Goal: Information Seeking & Learning: Learn about a topic

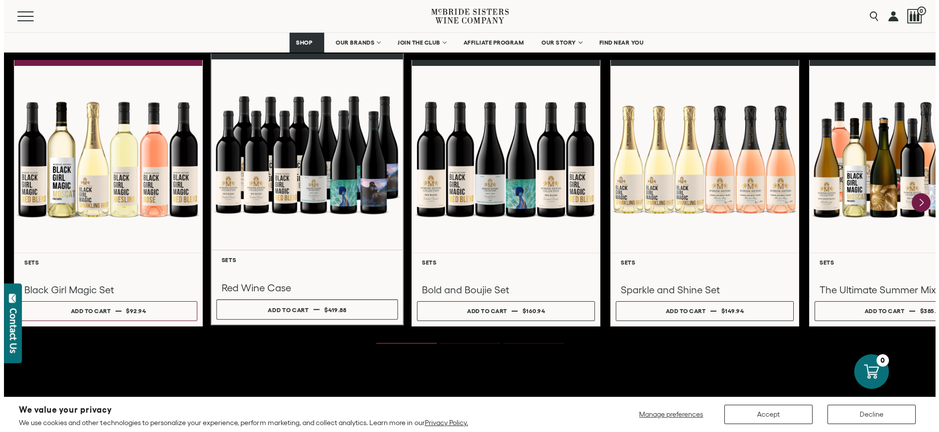
scroll to position [1338, 0]
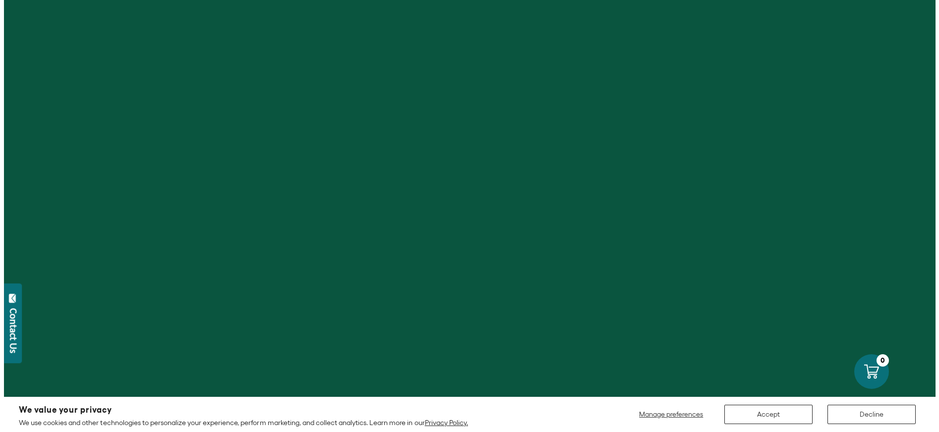
scroll to position [942, 0]
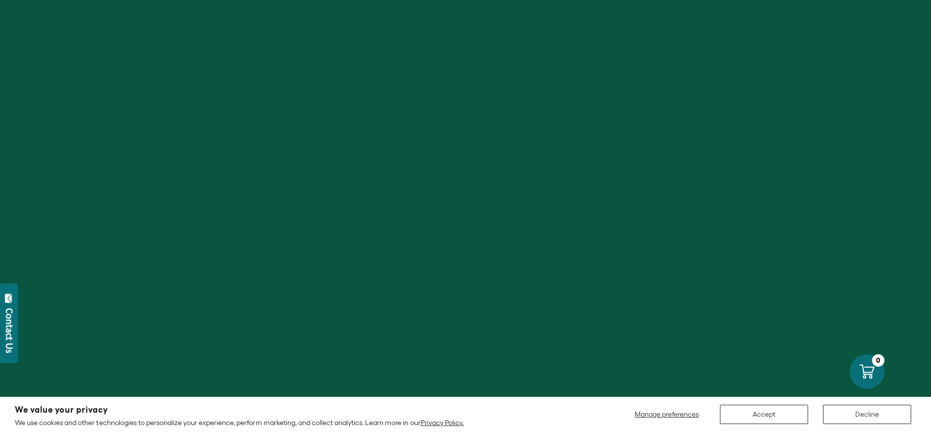
scroll to position [942, 0]
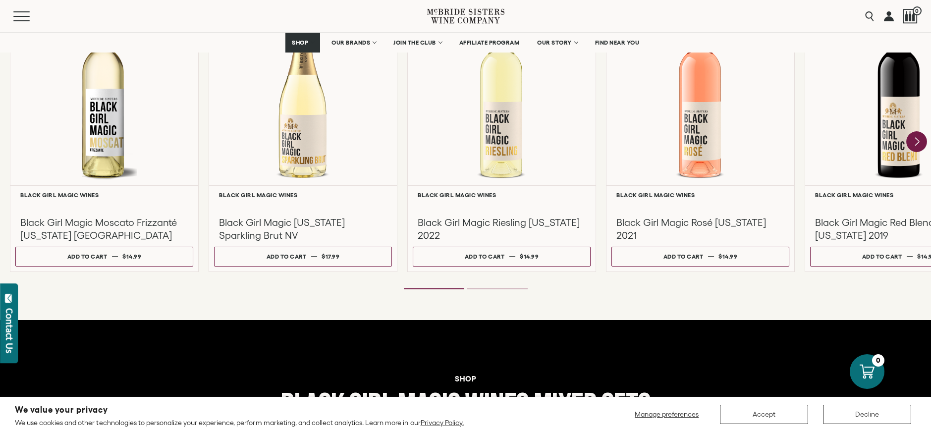
click at [911, 139] on icon "Next" at bounding box center [917, 141] width 21 height 21
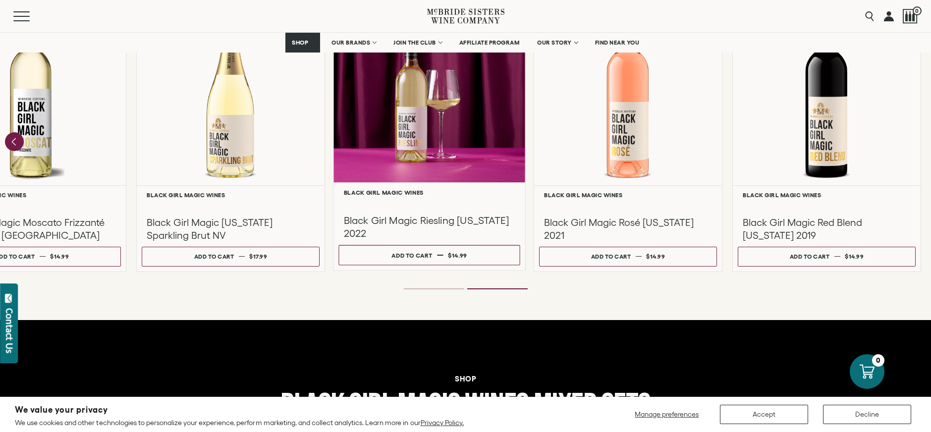
click at [427, 204] on div at bounding box center [429, 203] width 171 height 11
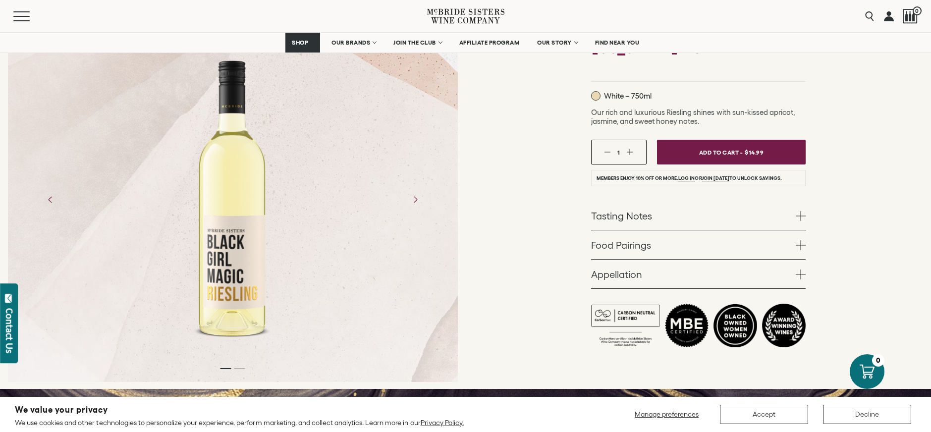
scroll to position [149, 0]
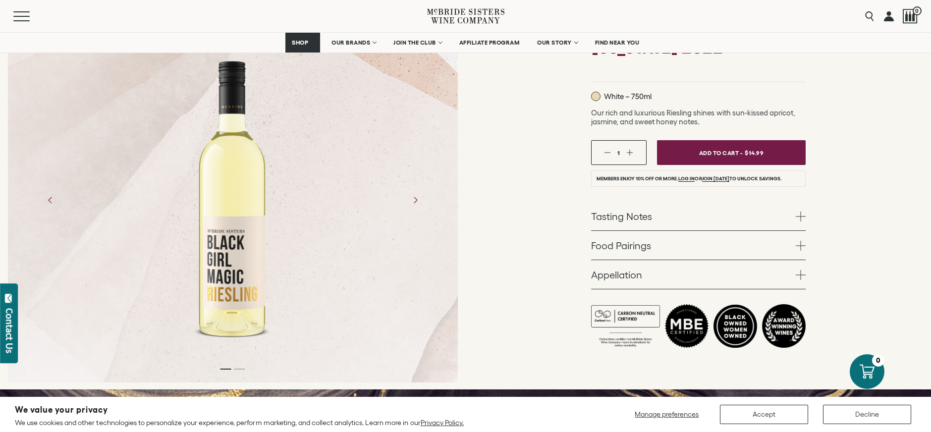
click at [665, 216] on link "Tasting Notes" at bounding box center [698, 216] width 215 height 29
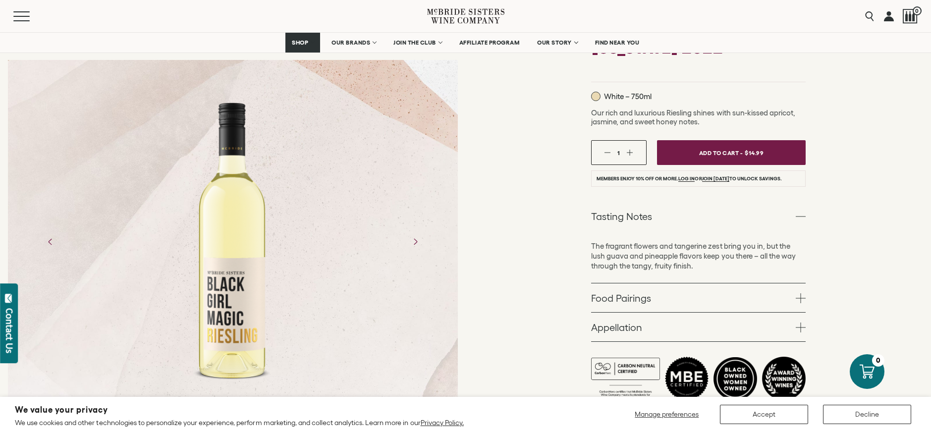
click at [686, 296] on link "Food Pairings" at bounding box center [698, 298] width 215 height 29
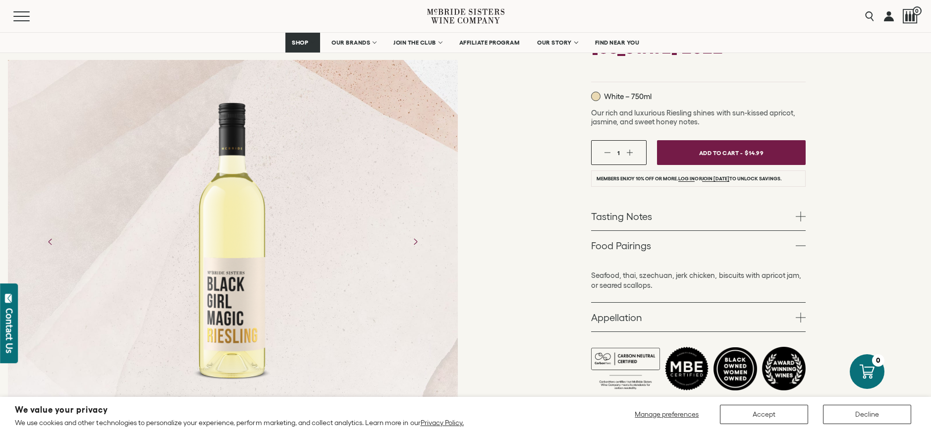
click at [708, 317] on link "Appellation" at bounding box center [698, 317] width 215 height 29
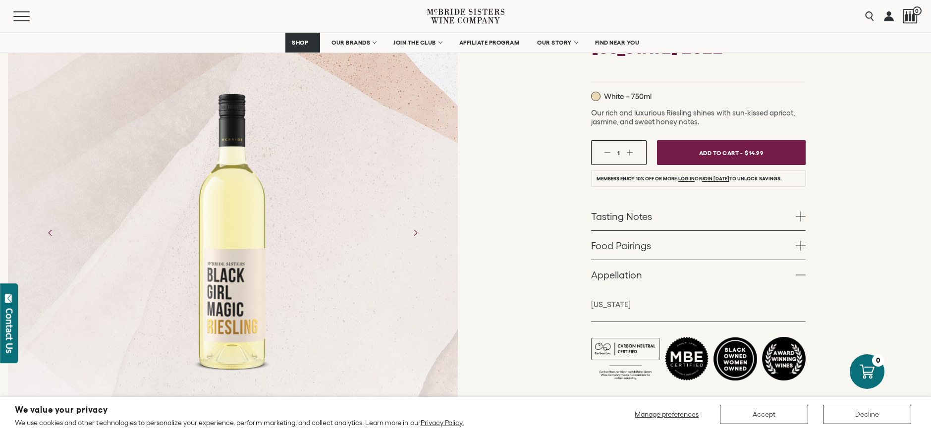
click at [661, 258] on link "Food Pairings" at bounding box center [698, 245] width 215 height 29
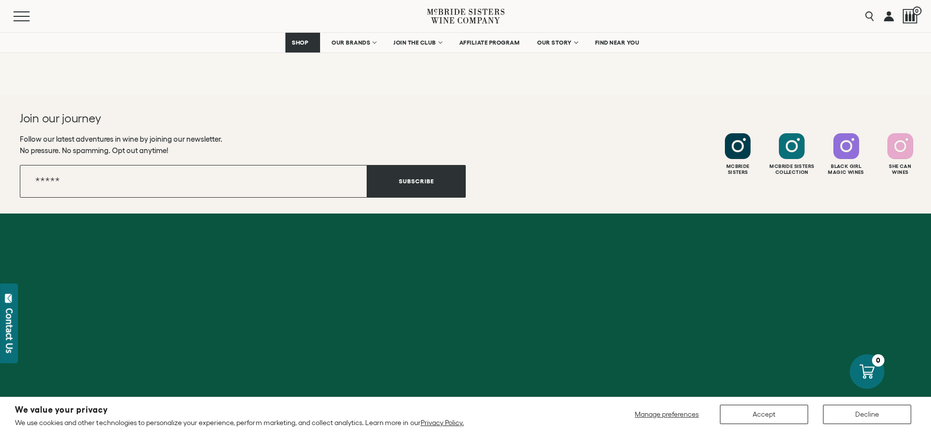
scroll to position [2102, 0]
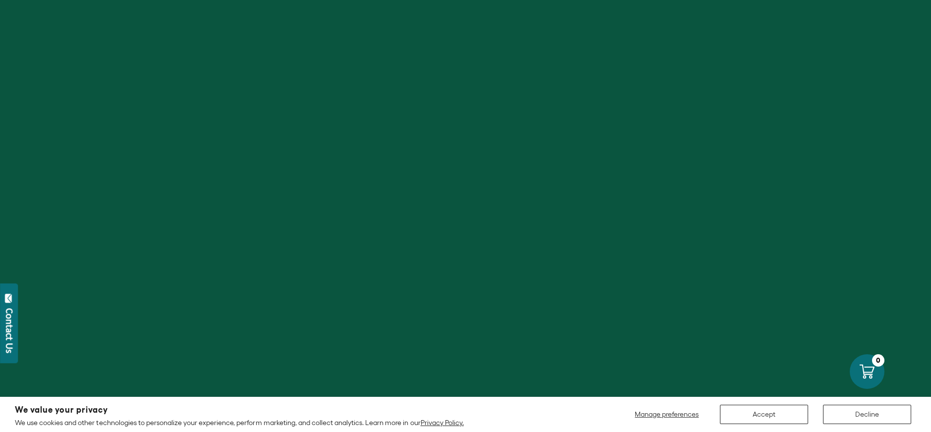
scroll to position [942, 0]
